Goal: Information Seeking & Learning: Compare options

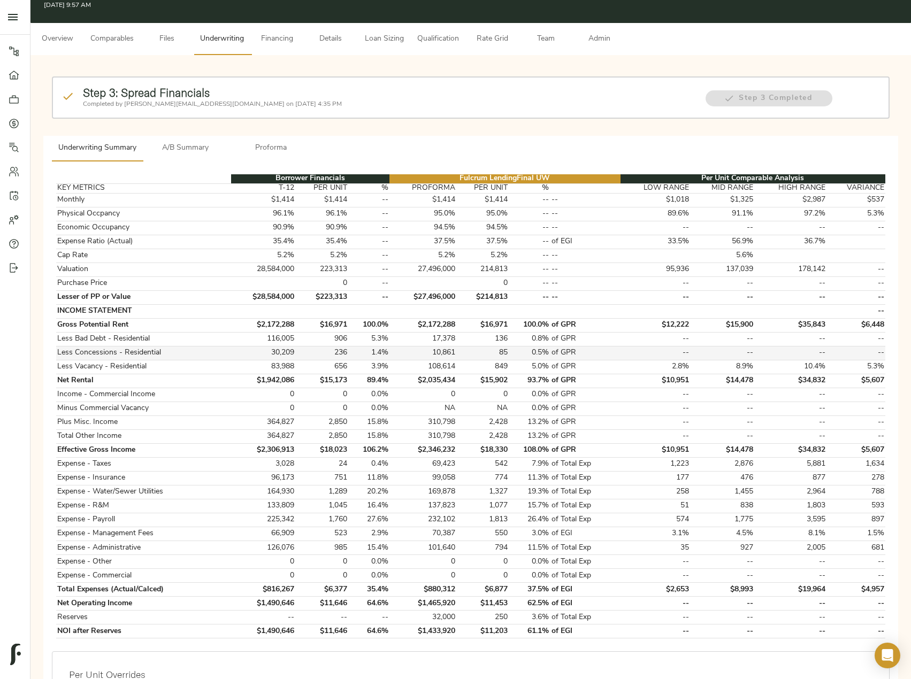
scroll to position [53, 0]
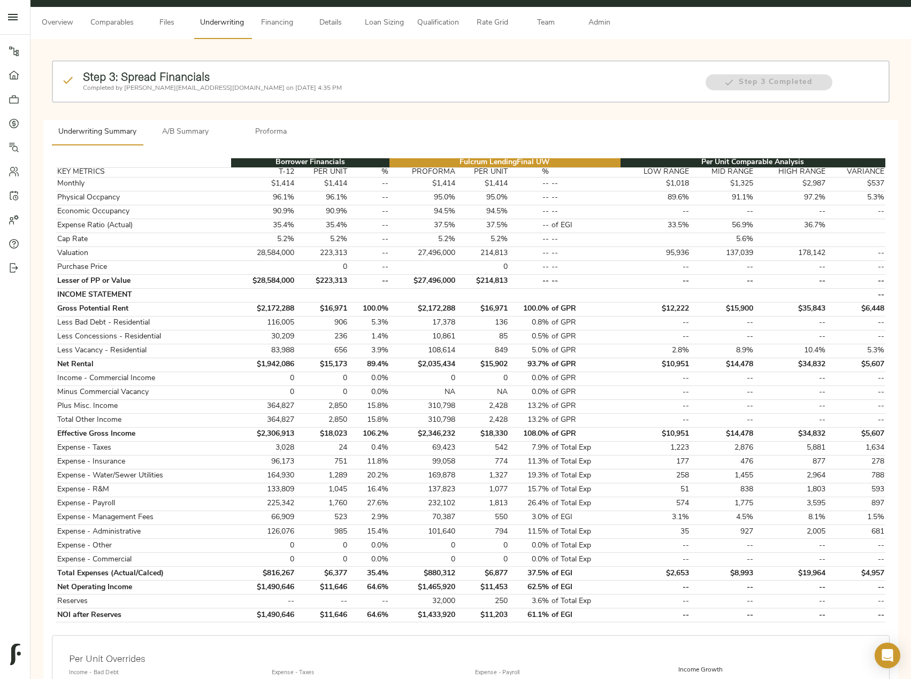
click at [184, 141] on button "A/B Summary" at bounding box center [186, 133] width 86 height 26
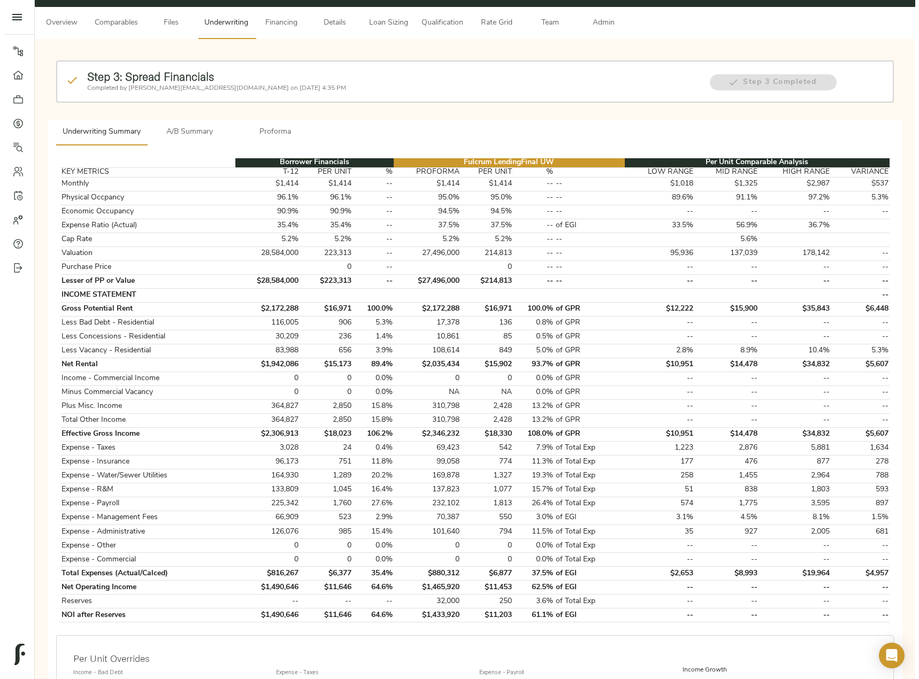
scroll to position [0, 0]
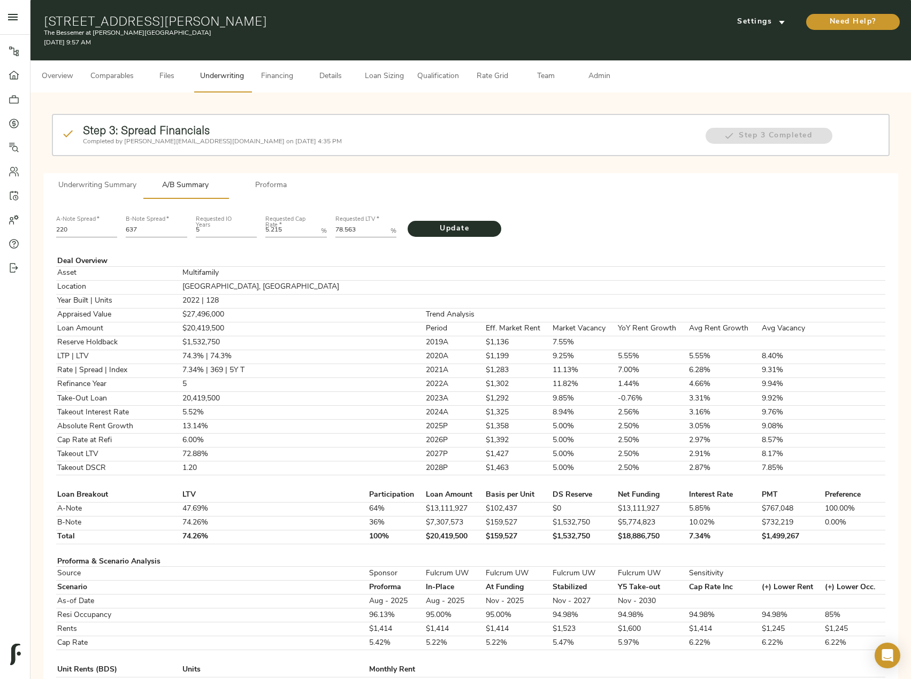
click at [105, 67] on button "Comparables" at bounding box center [112, 76] width 56 height 32
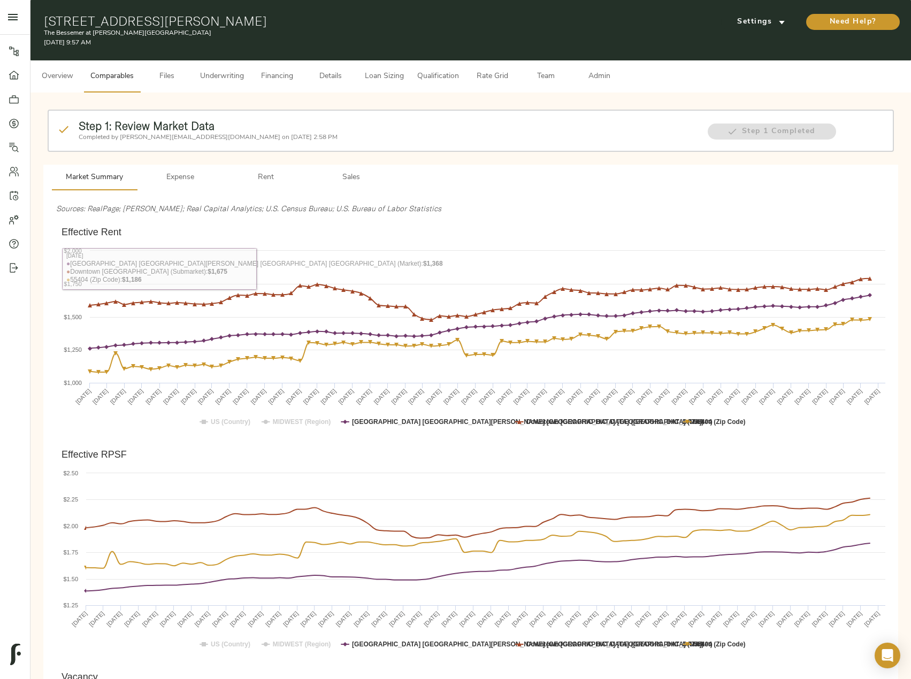
click at [273, 181] on span "Rent" at bounding box center [265, 177] width 73 height 13
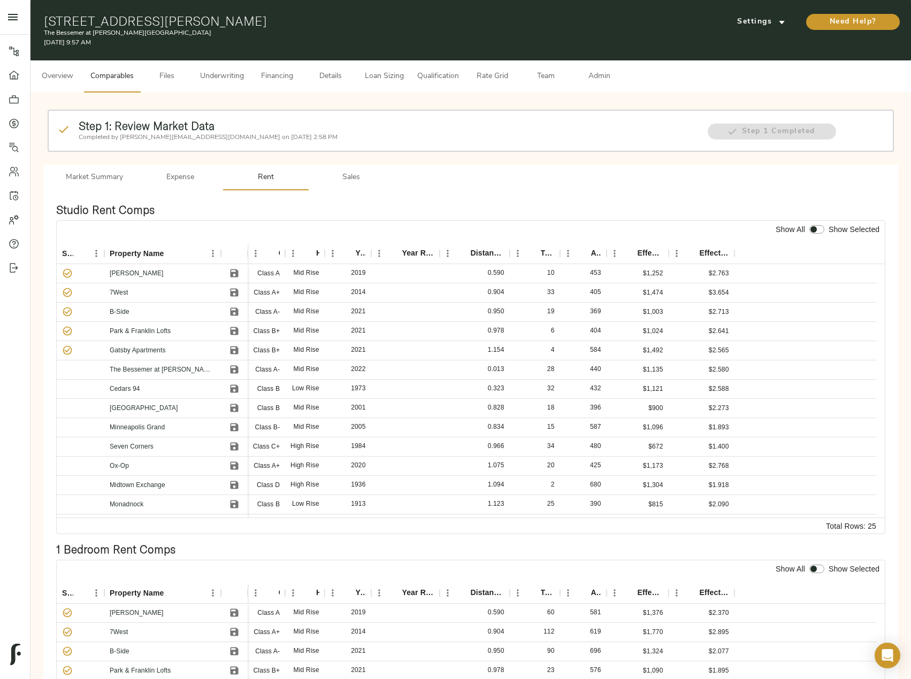
click at [337, 171] on span "Sales" at bounding box center [351, 177] width 73 height 13
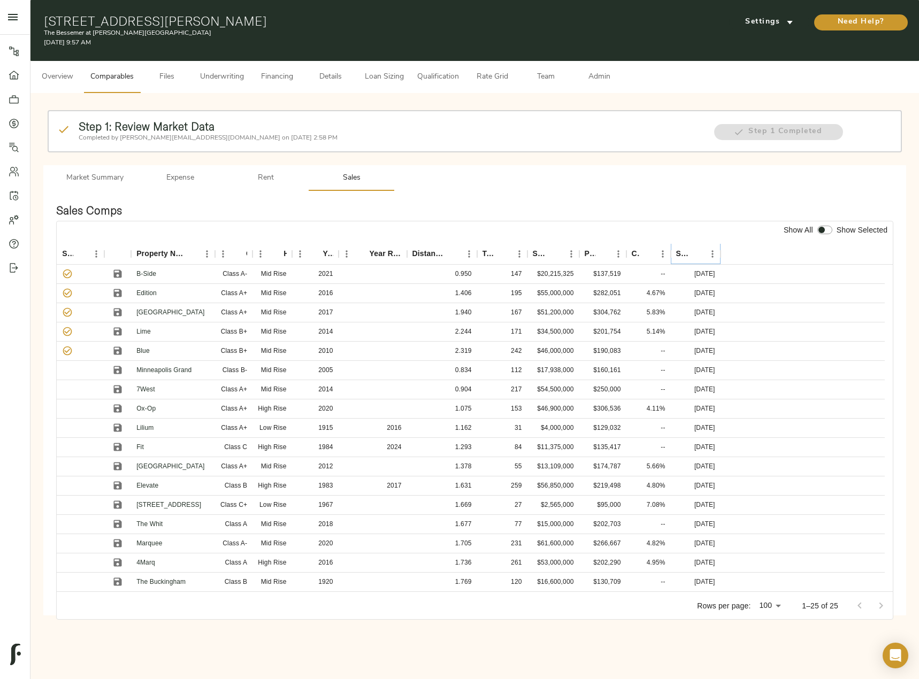
click at [697, 254] on icon "Sort" at bounding box center [697, 254] width 10 height 10
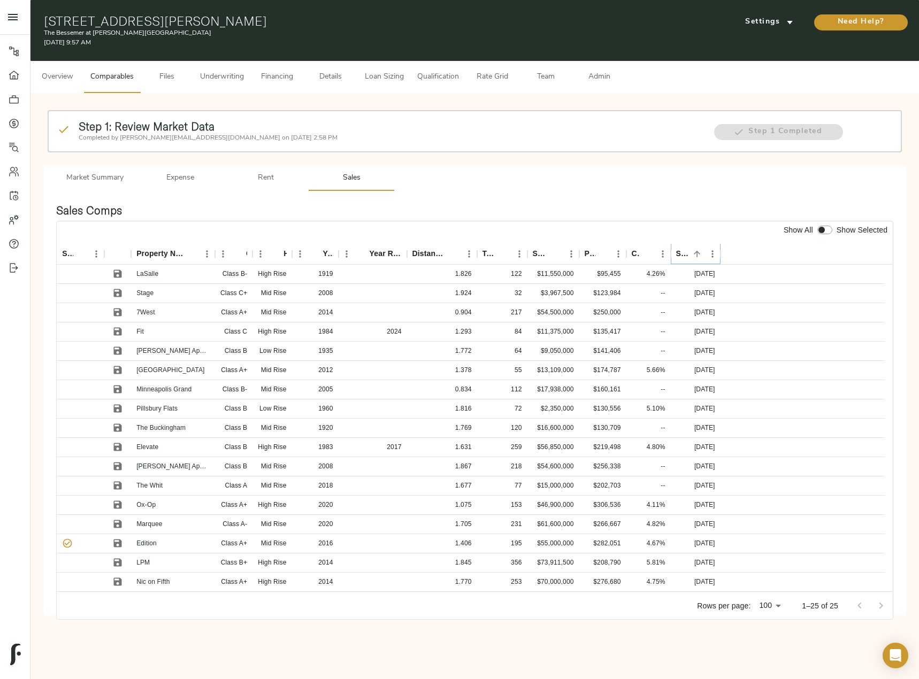
click at [697, 254] on icon "Sort" at bounding box center [697, 254] width 10 height 10
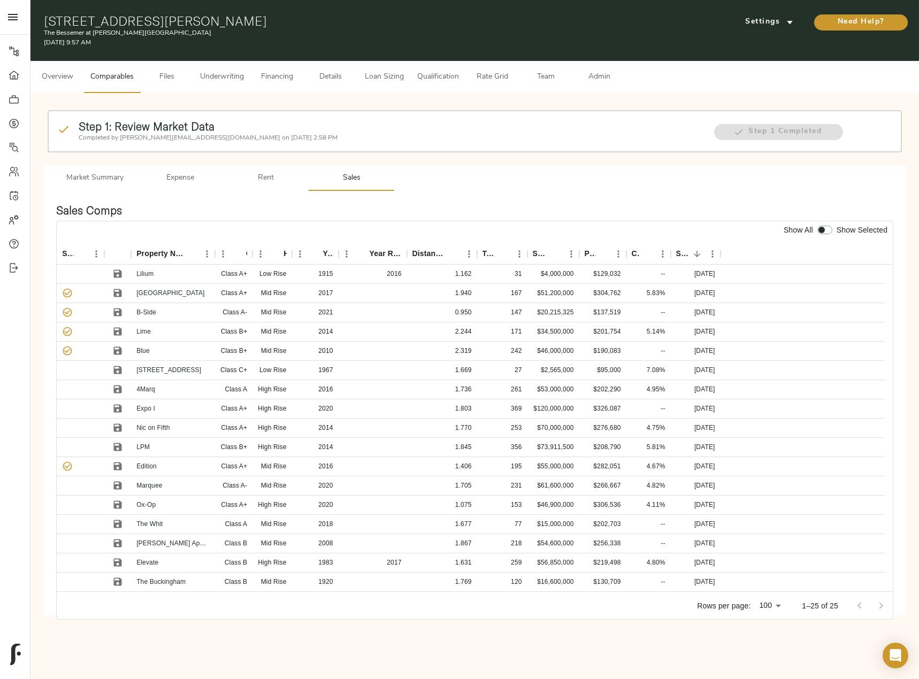
click at [535, 168] on div "Market Summary Expense Rent Sales Sales Comps Show All Show Selected Selected? …" at bounding box center [474, 390] width 862 height 450
